Goal: Transaction & Acquisition: Purchase product/service

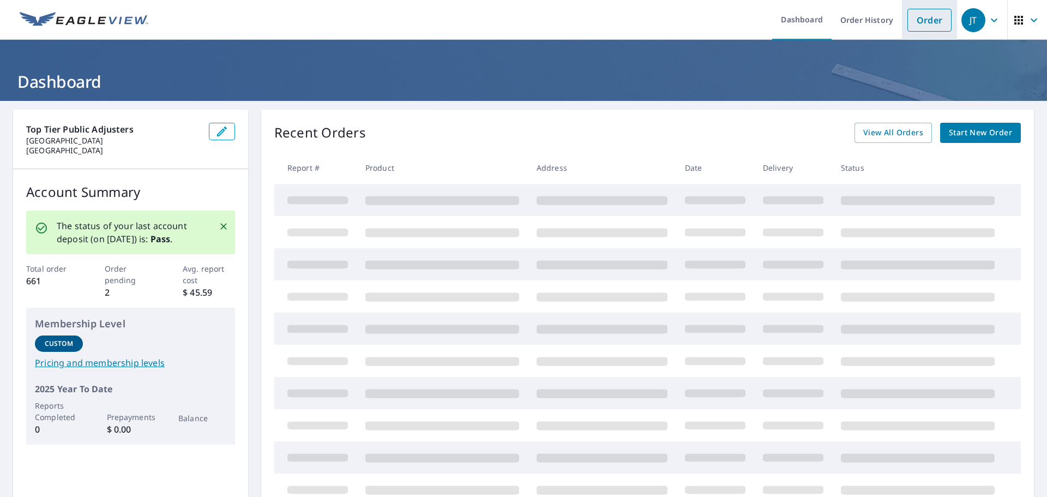
click at [917, 22] on link "Order" at bounding box center [929, 20] width 44 height 23
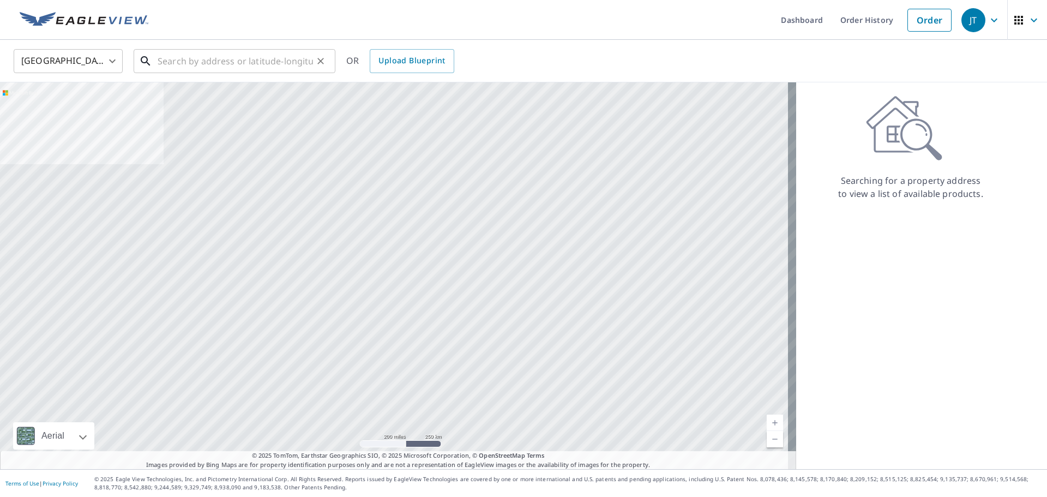
click at [258, 62] on input "text" at bounding box center [235, 61] width 155 height 31
paste input "[STREET_ADDRESS]"
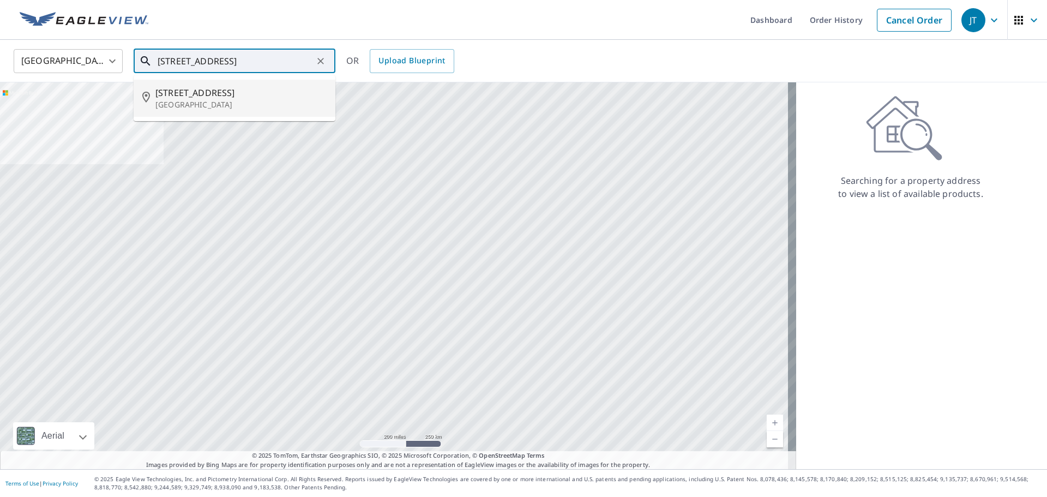
click at [238, 99] on p "[GEOGRAPHIC_DATA]" at bounding box center [240, 104] width 171 height 11
type input "[STREET_ADDRESS]"
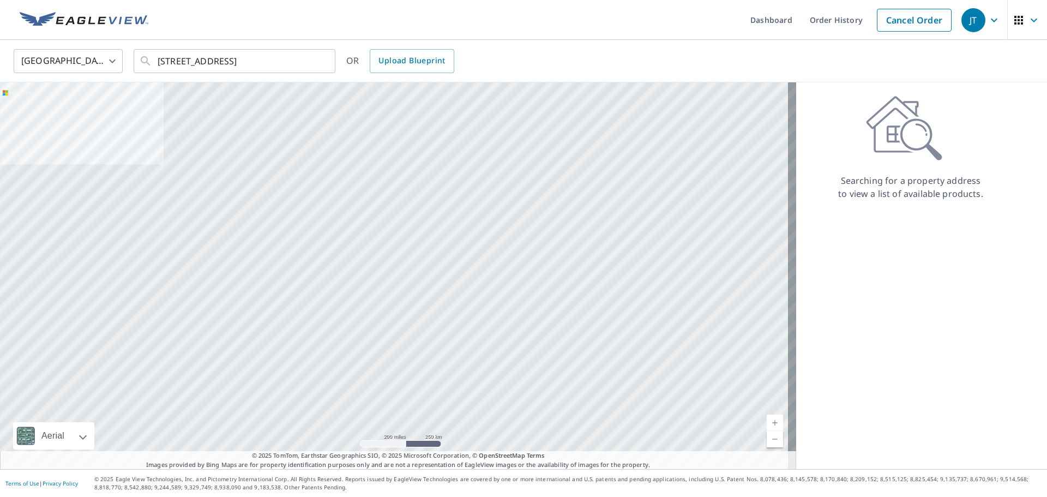
scroll to position [0, 0]
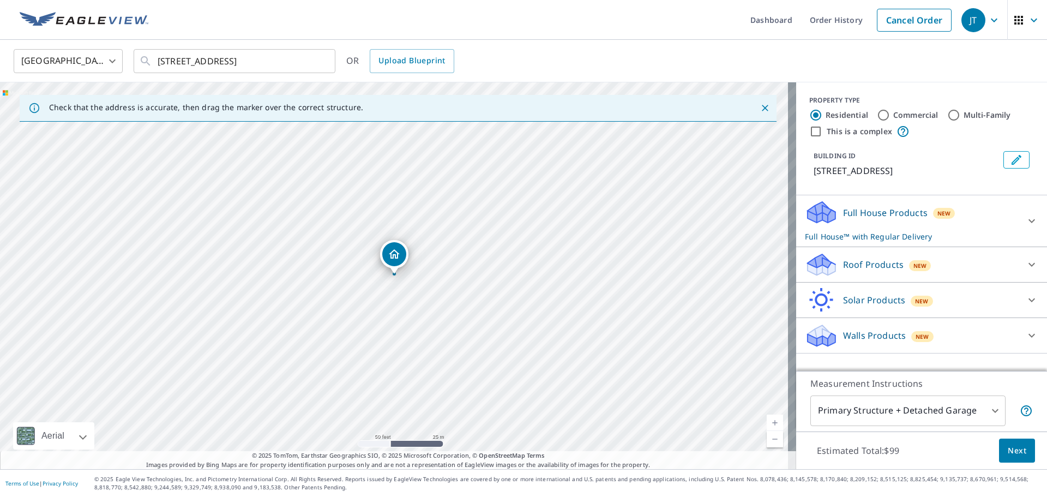
click at [1025, 215] on icon at bounding box center [1031, 220] width 13 height 13
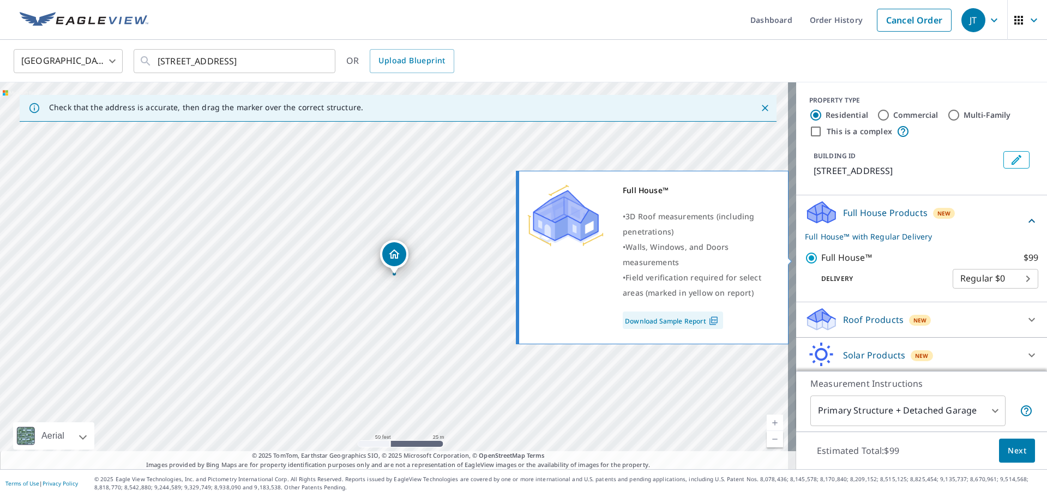
click at [821, 255] on p "Full House™" at bounding box center [846, 258] width 51 height 14
click at [821, 255] on input "Full House™ $99" at bounding box center [813, 257] width 16 height 13
checkbox input "false"
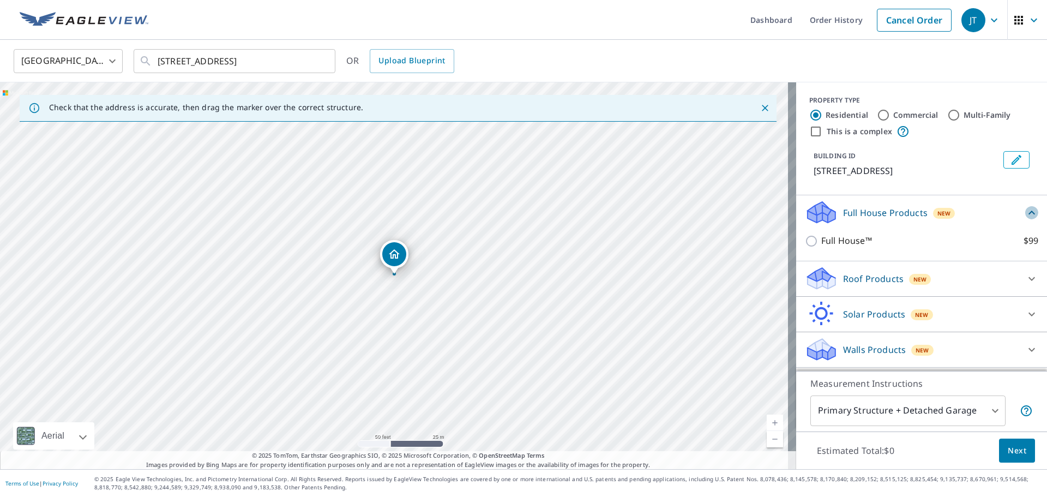
click at [1025, 212] on icon at bounding box center [1031, 212] width 13 height 13
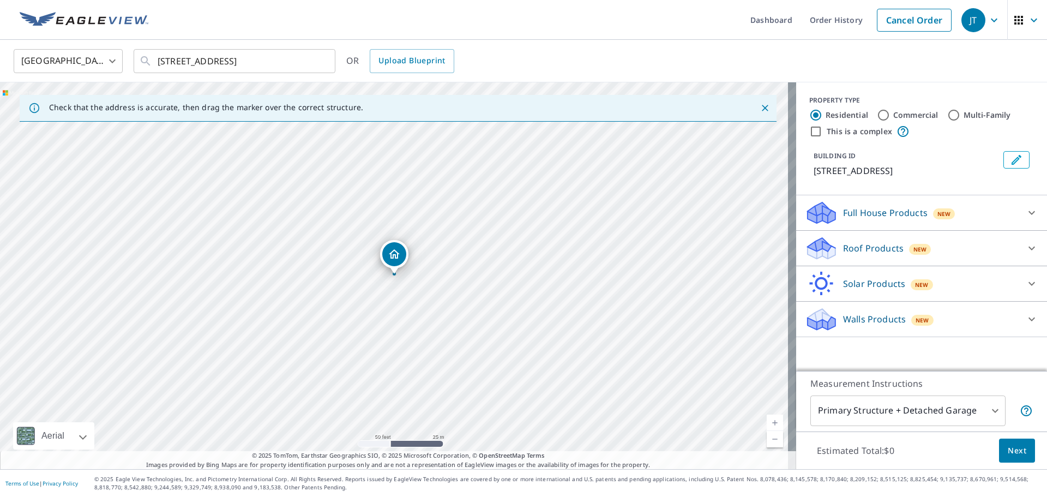
click at [935, 257] on div "Roof Products New" at bounding box center [912, 249] width 214 height 26
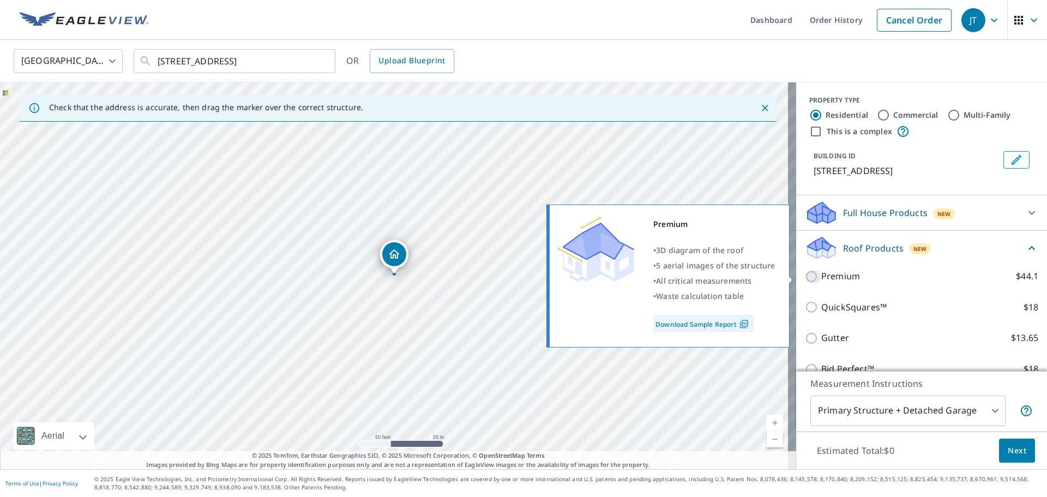
click at [805, 277] on input "Premium $44.1" at bounding box center [813, 276] width 16 height 13
checkbox input "true"
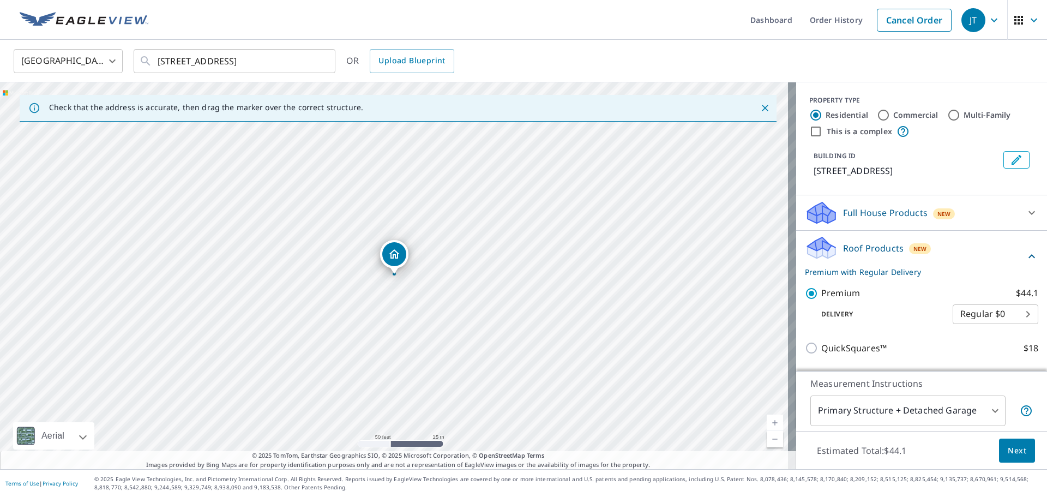
click at [1025, 254] on icon at bounding box center [1031, 256] width 13 height 13
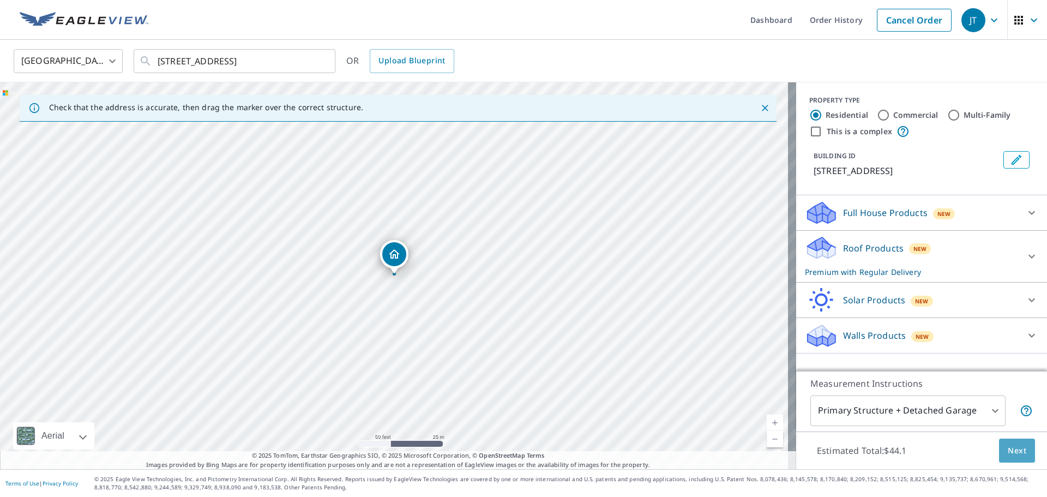
click at [1014, 456] on span "Next" at bounding box center [1017, 451] width 19 height 14
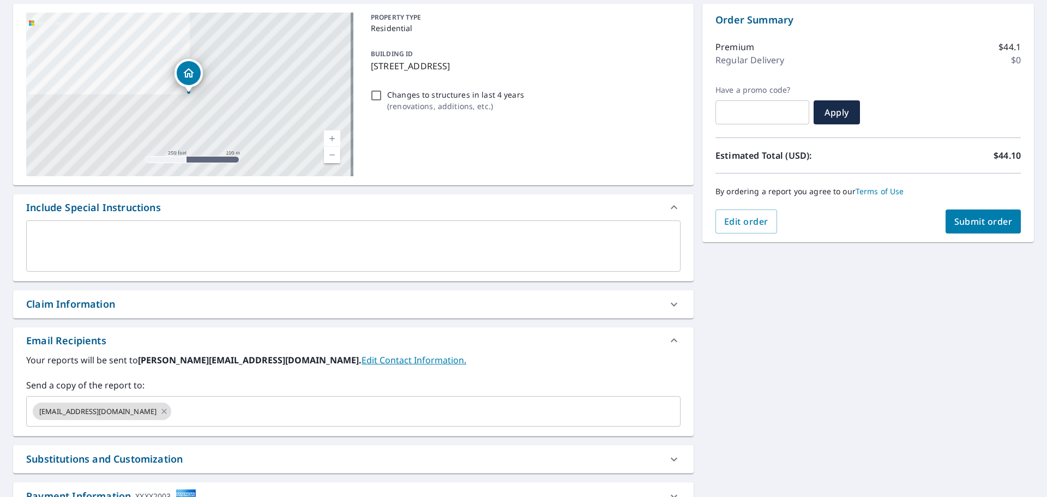
scroll to position [109, 0]
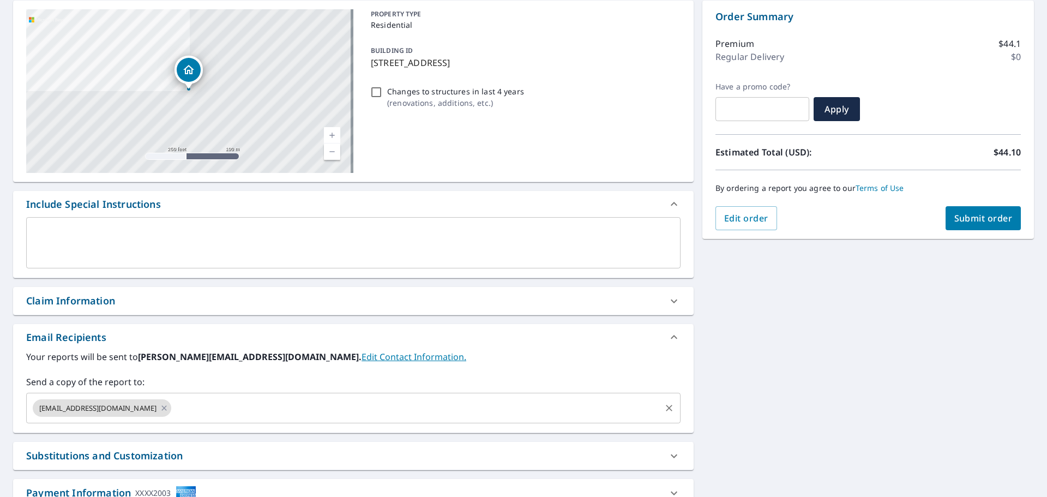
click at [173, 405] on input "text" at bounding box center [416, 408] width 486 height 21
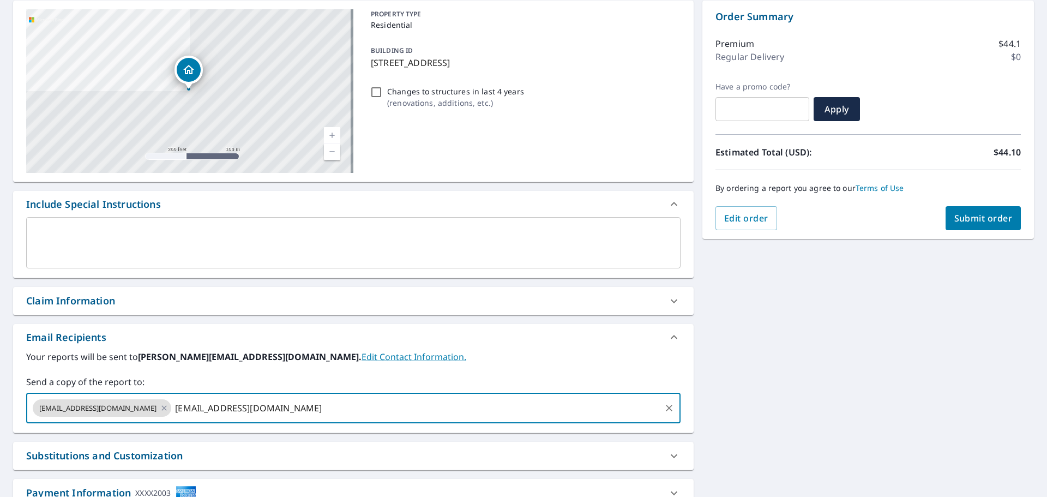
type input "[EMAIL_ADDRESS][DOMAIN_NAME]"
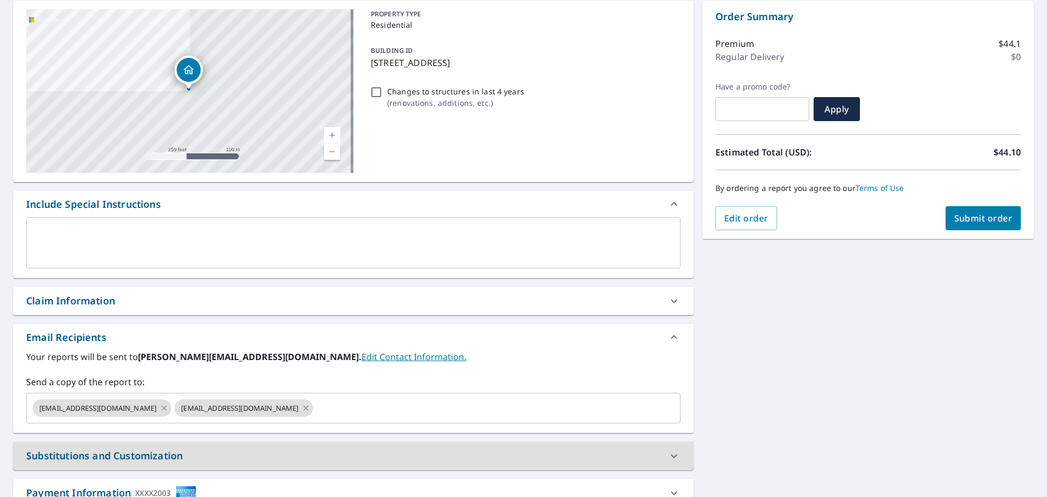
click at [802, 373] on div "[STREET_ADDRESS] Aerial Road A standard road map Aerial A detailed look from ab…" at bounding box center [523, 271] width 1047 height 558
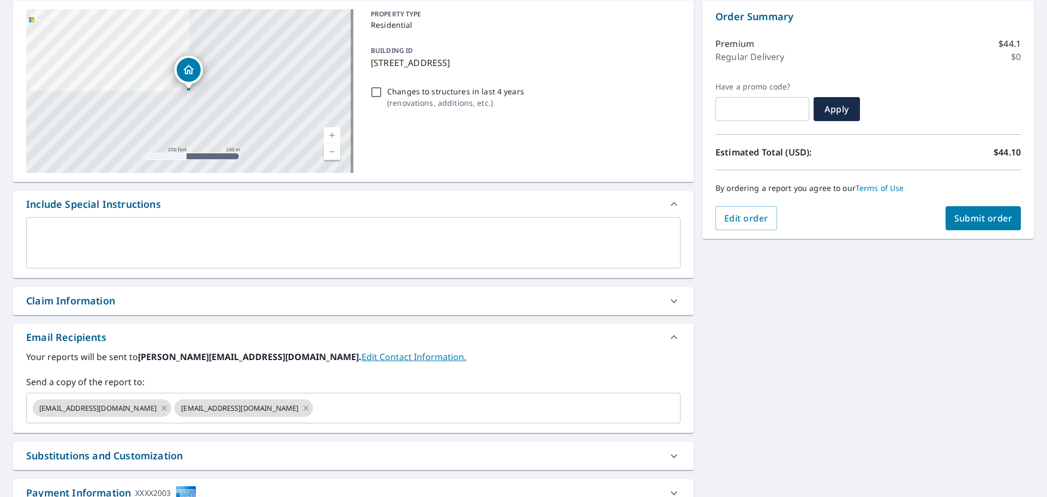
click at [959, 225] on button "Submit order" at bounding box center [983, 218] width 76 height 24
